Goal: Task Accomplishment & Management: Manage account settings

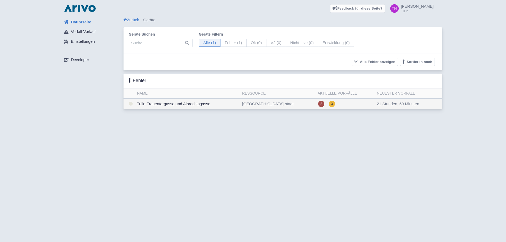
click at [189, 105] on td "Tulln Frauentorgasse und Albrechtsgasse" at bounding box center [187, 104] width 105 height 11
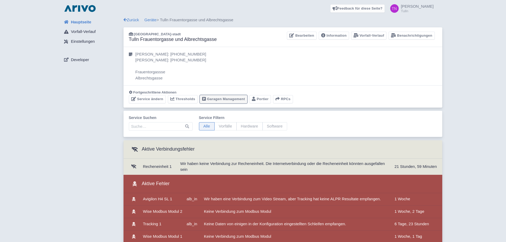
click at [232, 100] on link "Garagen Management" at bounding box center [224, 99] width 48 height 8
click at [234, 99] on link "Garagen Management" at bounding box center [224, 99] width 48 height 8
click at [217, 100] on link "Garagen Management" at bounding box center [224, 99] width 48 height 8
click at [85, 25] on span "Hauptseite" at bounding box center [81, 22] width 20 height 6
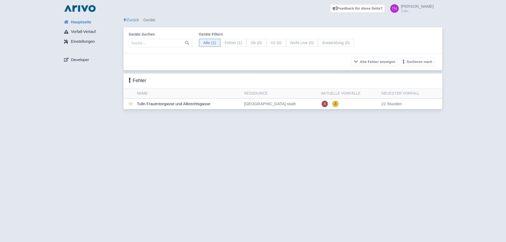
click at [75, 41] on span "Einstellungen" at bounding box center [83, 42] width 24 height 6
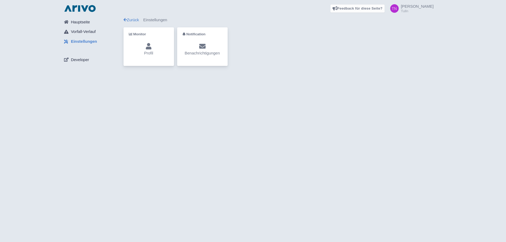
click at [172, 53] on div "Monitor Profil" at bounding box center [149, 46] width 50 height 39
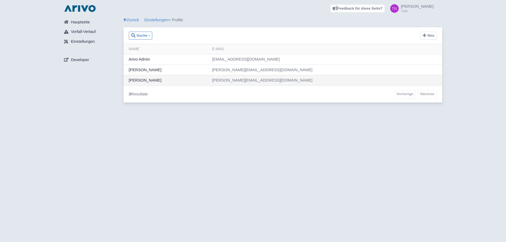
click at [210, 79] on td "Thomas Rudolf" at bounding box center [167, 80] width 87 height 10
click at [83, 22] on span "Hauptseite" at bounding box center [80, 22] width 19 height 6
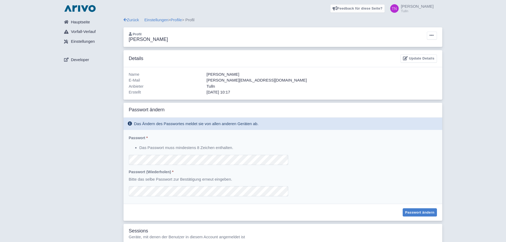
click at [303, 145] on div "Passwort * Das Passwort muss mindestens 8 Zeichen enthalten. Passwort (wiederho…" at bounding box center [283, 167] width 319 height 74
click at [152, 204] on div "Passwort * Das Passwort muss mindestens 8 Zeichen enthalten. Passwort (wiederho…" at bounding box center [283, 167] width 319 height 74
click at [418, 210] on button "Passwort ändern" at bounding box center [420, 212] width 34 height 8
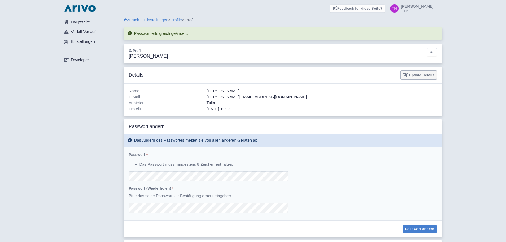
click at [421, 77] on link "Update Details" at bounding box center [419, 75] width 36 height 8
click at [134, 18] on link "Zurück" at bounding box center [132, 20] width 16 height 5
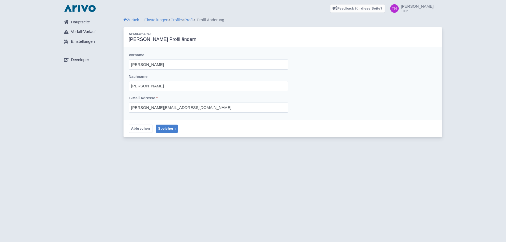
click at [136, 15] on div "Feedback für diese Seite? Screenshot mitsenden Senden Danke für Ihr Feedback Th…" at bounding box center [253, 8] width 498 height 17
click at [135, 17] on div "Zurück Einstellungen > Profile > Profil > Profil Änderung" at bounding box center [283, 20] width 319 height 6
click at [134, 18] on link "Zurück" at bounding box center [132, 20] width 16 height 5
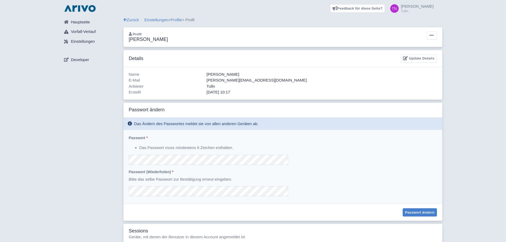
click at [134, 18] on link "Zurück" at bounding box center [132, 20] width 16 height 5
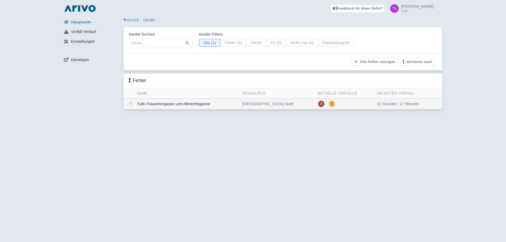
click at [167, 103] on td "Tulln Frauentorgasse und Albrechtsgasse" at bounding box center [187, 104] width 105 height 11
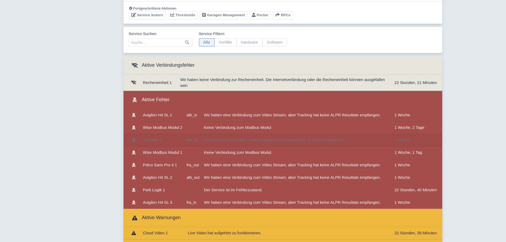
scroll to position [106, 0]
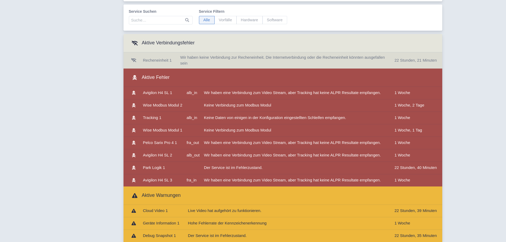
click at [193, 61] on td "Wir haben keine Verbindung zur Recheneinheit. Die Internetverbindung oder die R…" at bounding box center [285, 60] width 214 height 16
